Goal: Transaction & Acquisition: Purchase product/service

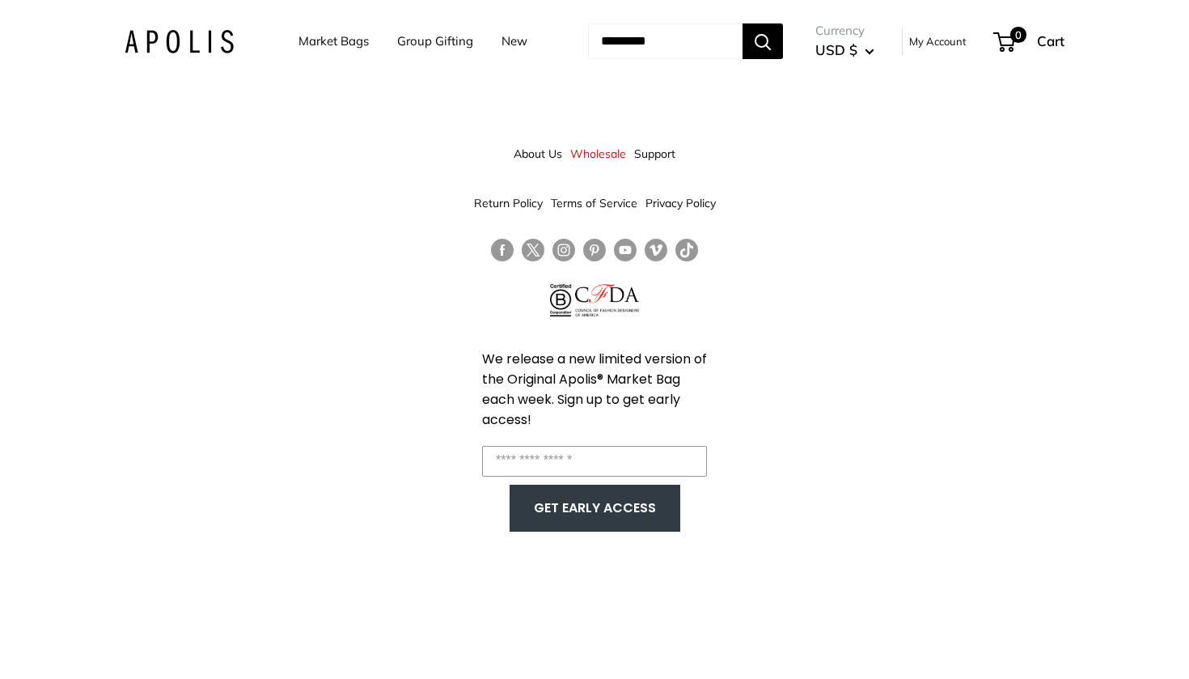
click at [168, 44] on img at bounding box center [179, 41] width 109 height 23
click at [158, 59] on div "Market Bags Group Gifting New Need help? Text Us: 20919 [EMAIL_ADDRESS][DOMAIN_…" at bounding box center [595, 41] width 940 height 50
click at [149, 34] on img at bounding box center [179, 41] width 109 height 23
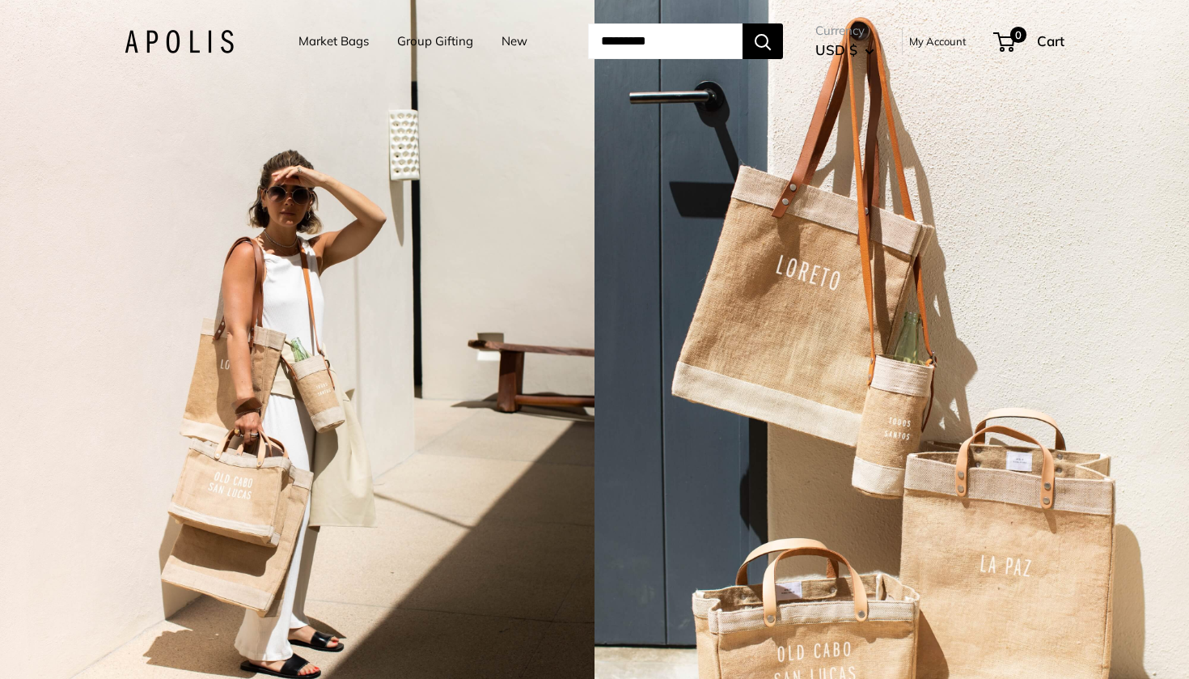
click at [134, 27] on div "Market Bags Group Gifting New Need help? Text Us: 20919 hello@apolisglobal.com …" at bounding box center [595, 41] width 940 height 50
click at [301, 37] on link "Market Bags" at bounding box center [333, 41] width 70 height 23
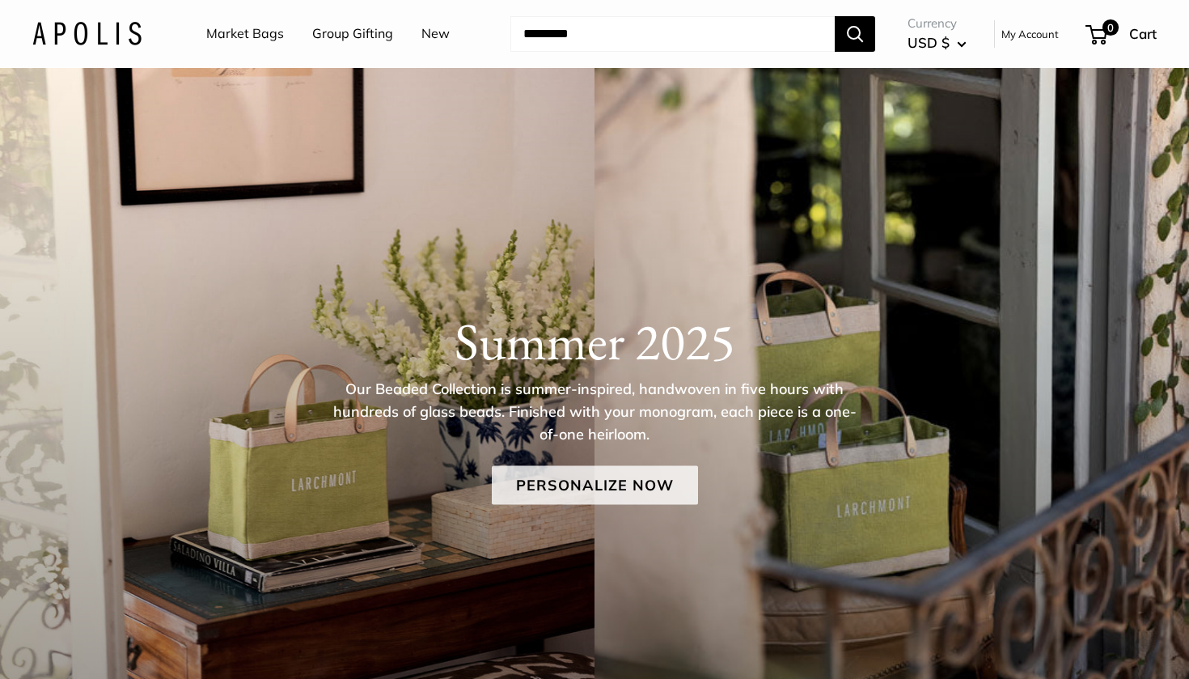
click at [658, 478] on link "Personalize Now" at bounding box center [595, 485] width 206 height 39
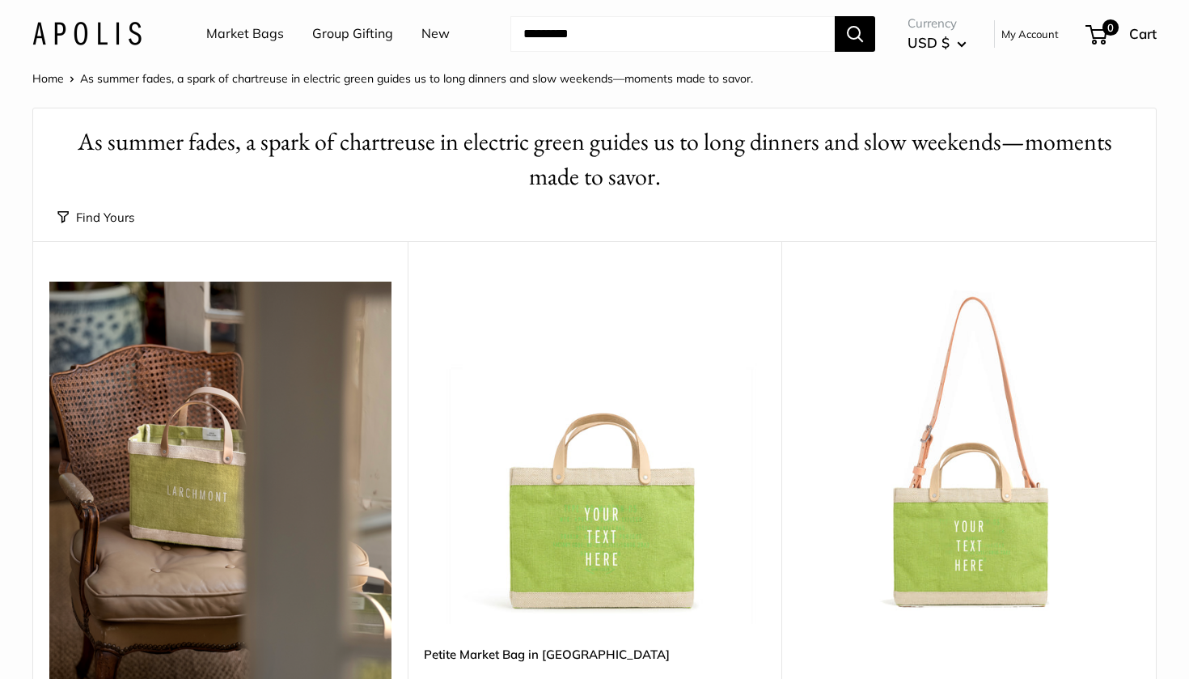
click at [0, 0] on img at bounding box center [0, 0] width 0 height 0
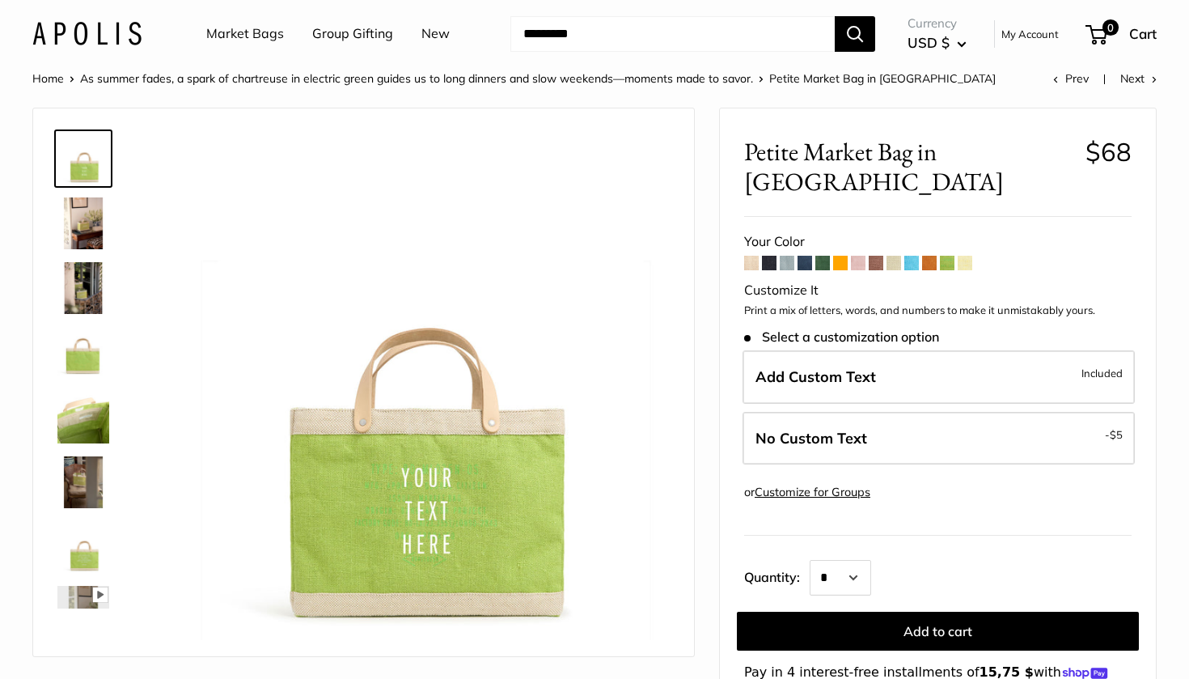
click at [842, 256] on span at bounding box center [840, 263] width 15 height 15
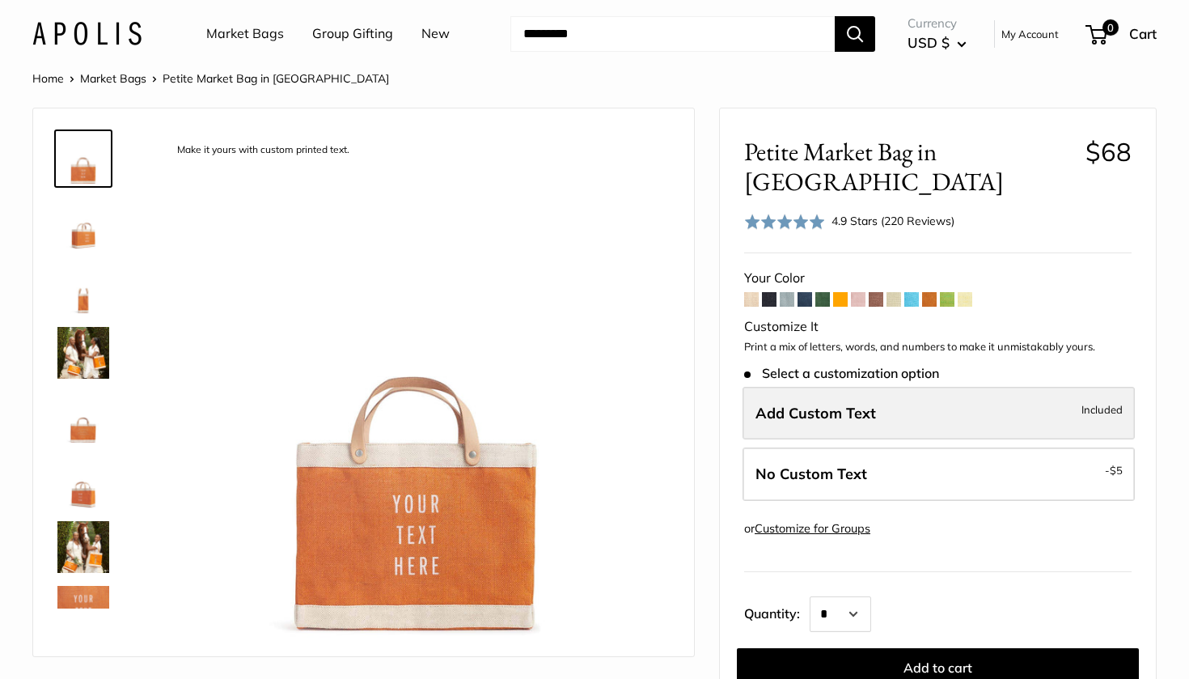
click at [1058, 387] on label "Add Custom Text Included" at bounding box center [938, 413] width 392 height 53
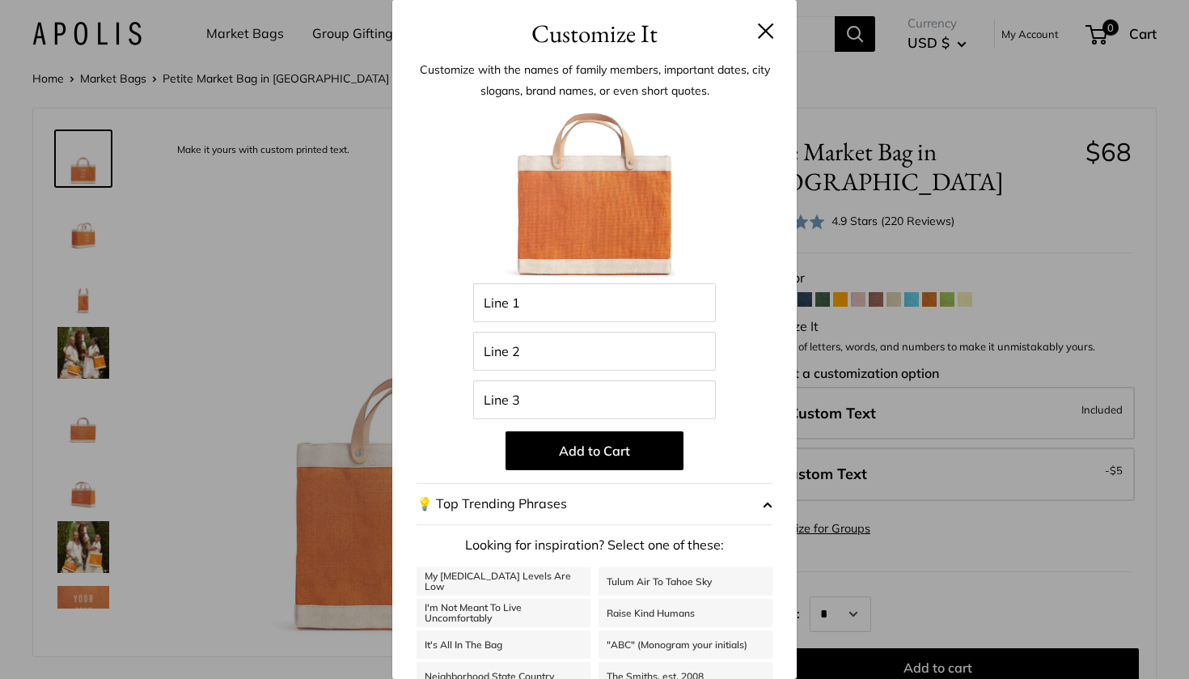
click at [771, 24] on button at bounding box center [766, 31] width 16 height 16
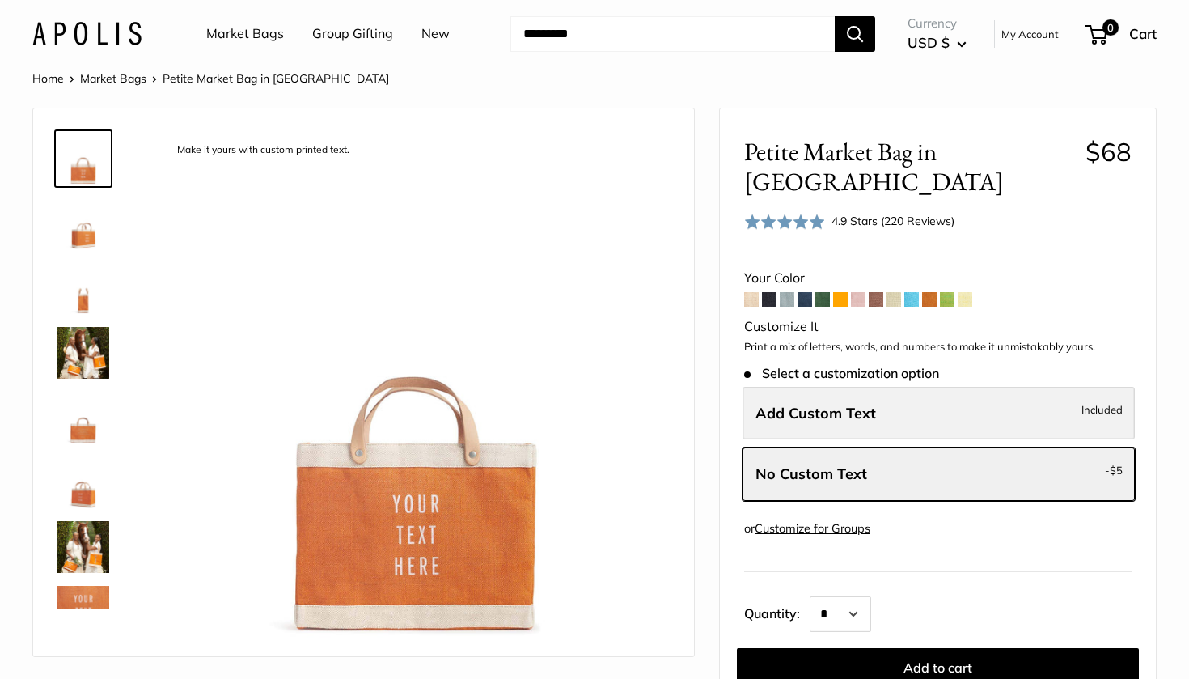
click at [1103, 400] on span "Included" at bounding box center [1101, 409] width 41 height 19
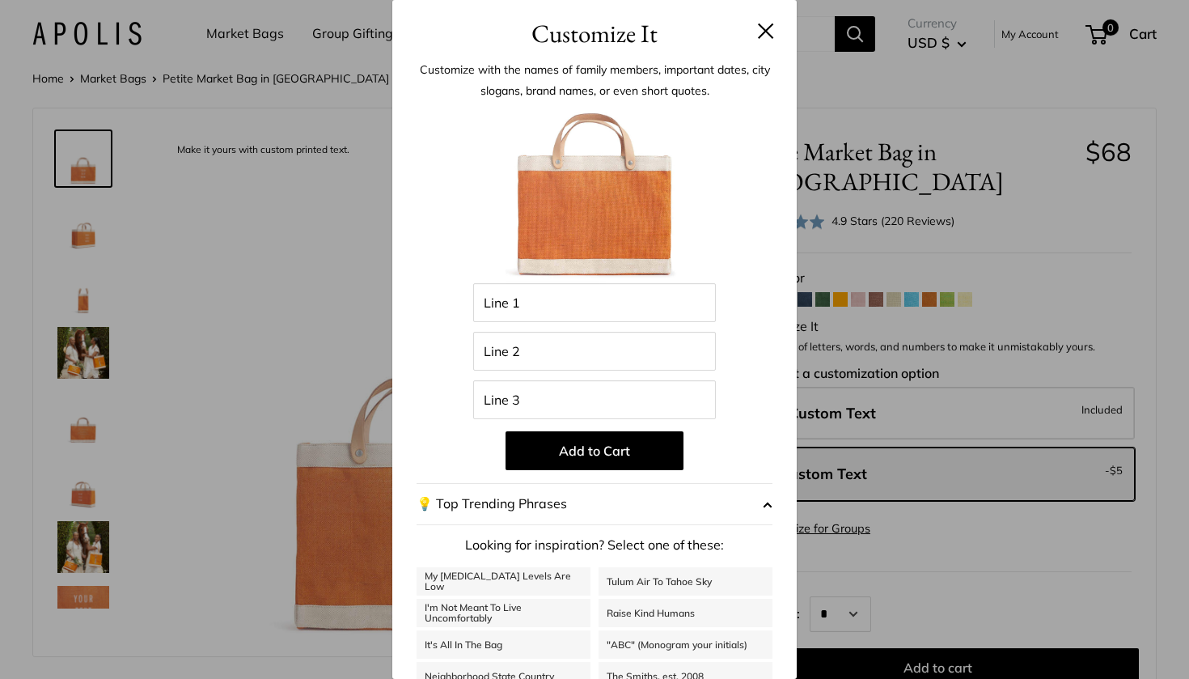
click at [772, 33] on button at bounding box center [766, 31] width 16 height 16
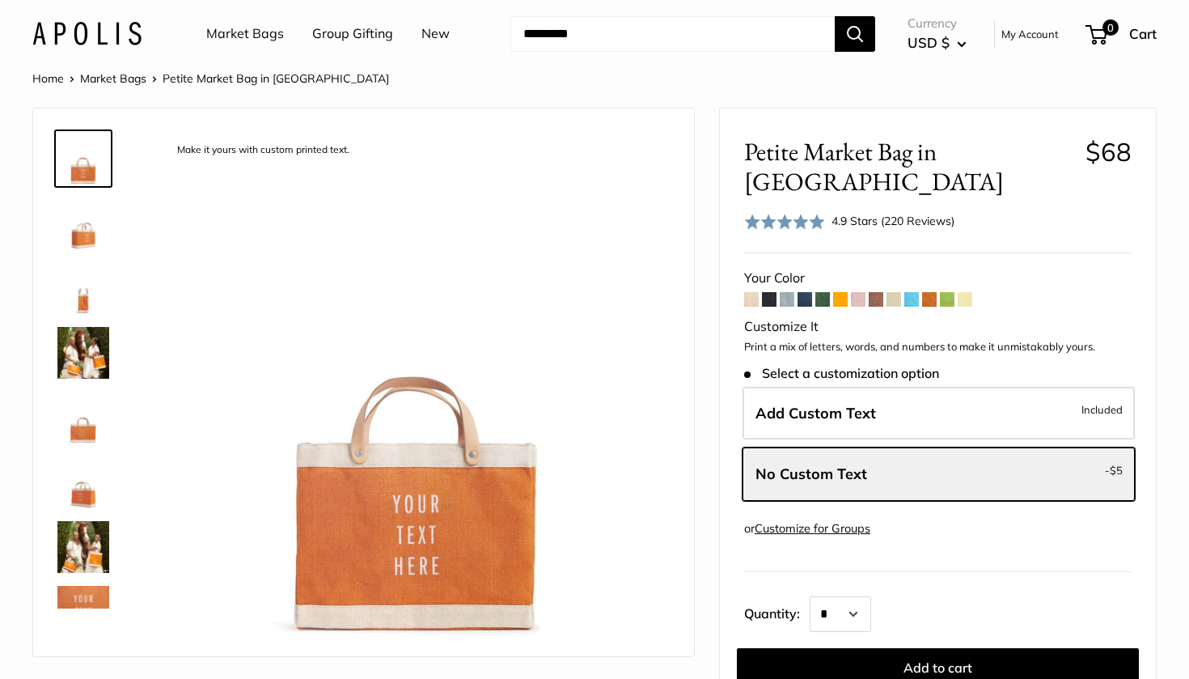
click at [713, 70] on div "Home Market Bags Petite Market Bag in Citrus" at bounding box center [594, 78] width 1124 height 21
